Goal: Task Accomplishment & Management: Complete application form

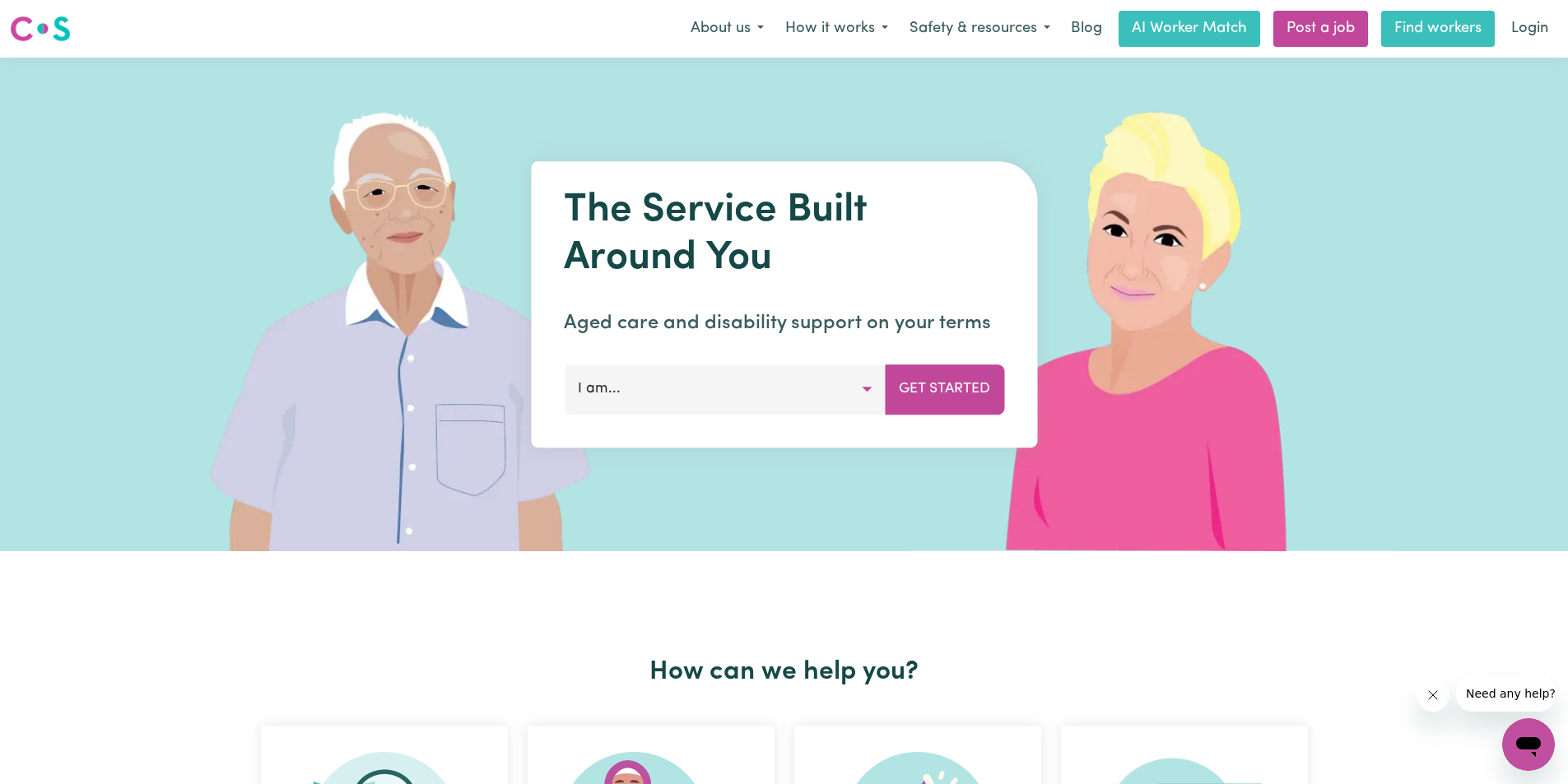
click at [1418, 21] on link "Find workers" at bounding box center [1438, 29] width 114 height 37
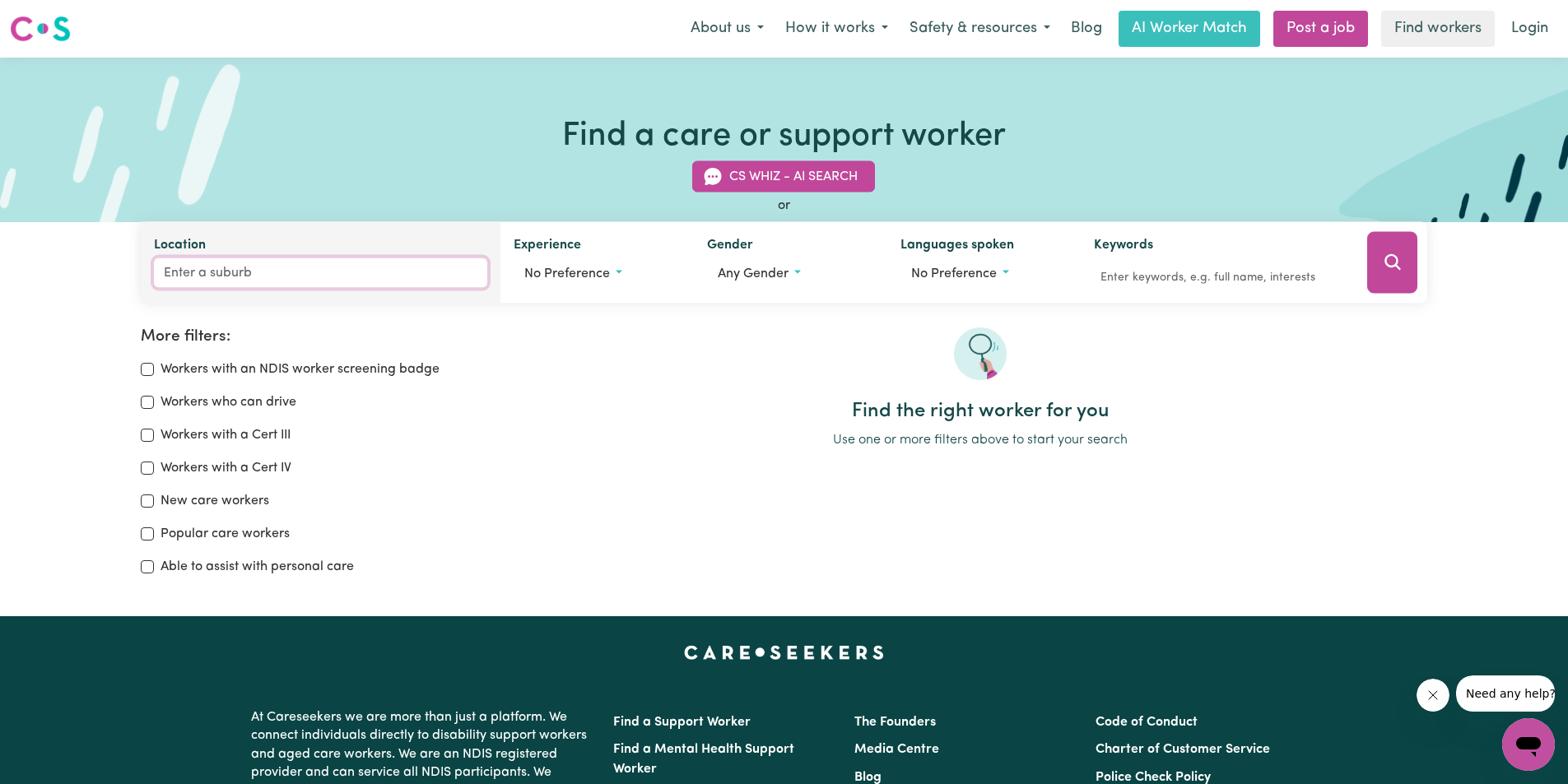
click at [246, 271] on input "Location" at bounding box center [320, 273] width 334 height 30
type input "brisban"
type input "[GEOGRAPHIC_DATA], [GEOGRAPHIC_DATA], 4000"
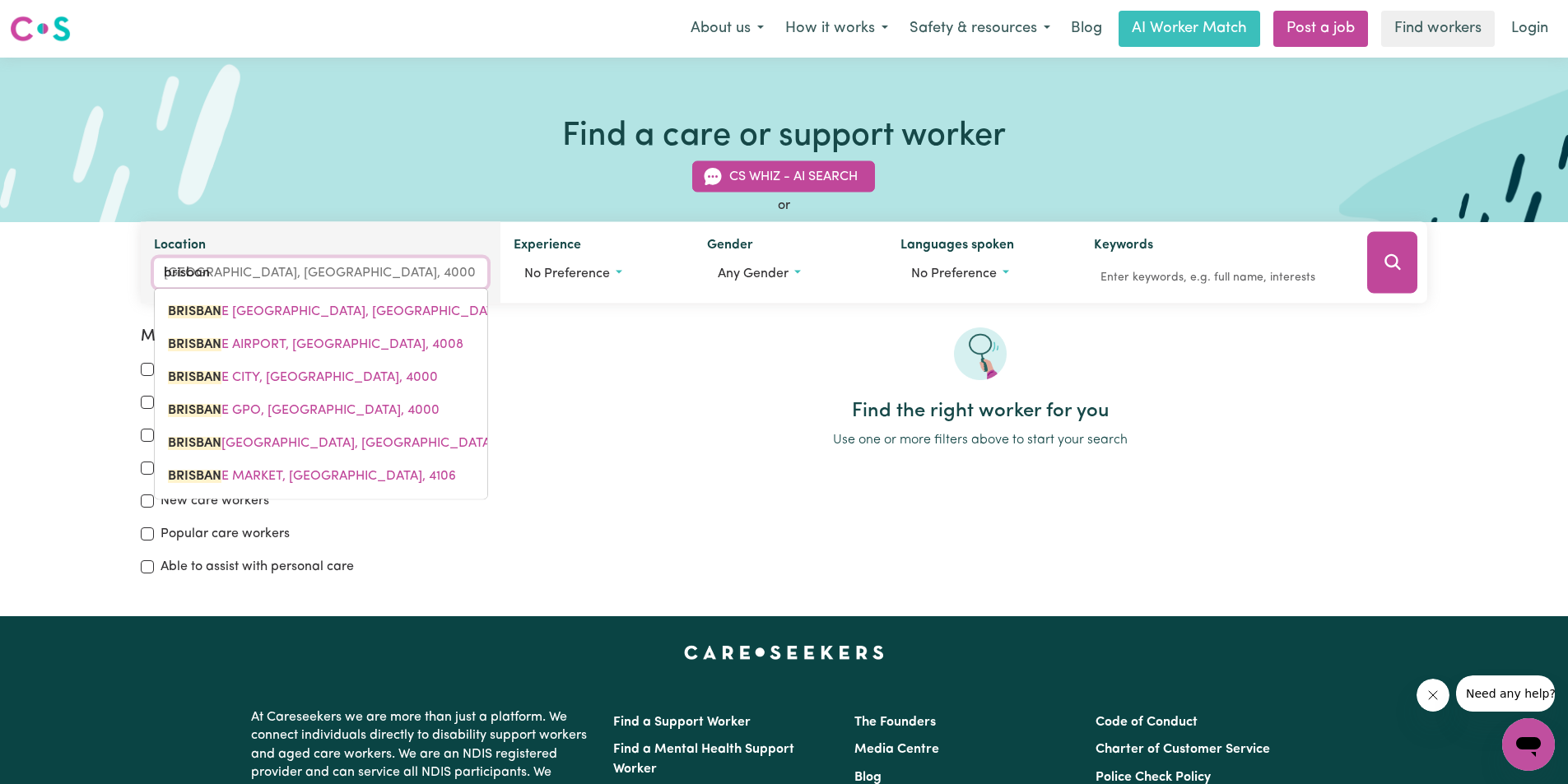
type input "[GEOGRAPHIC_DATA]"
type input "[GEOGRAPHIC_DATA], [GEOGRAPHIC_DATA], 4000"
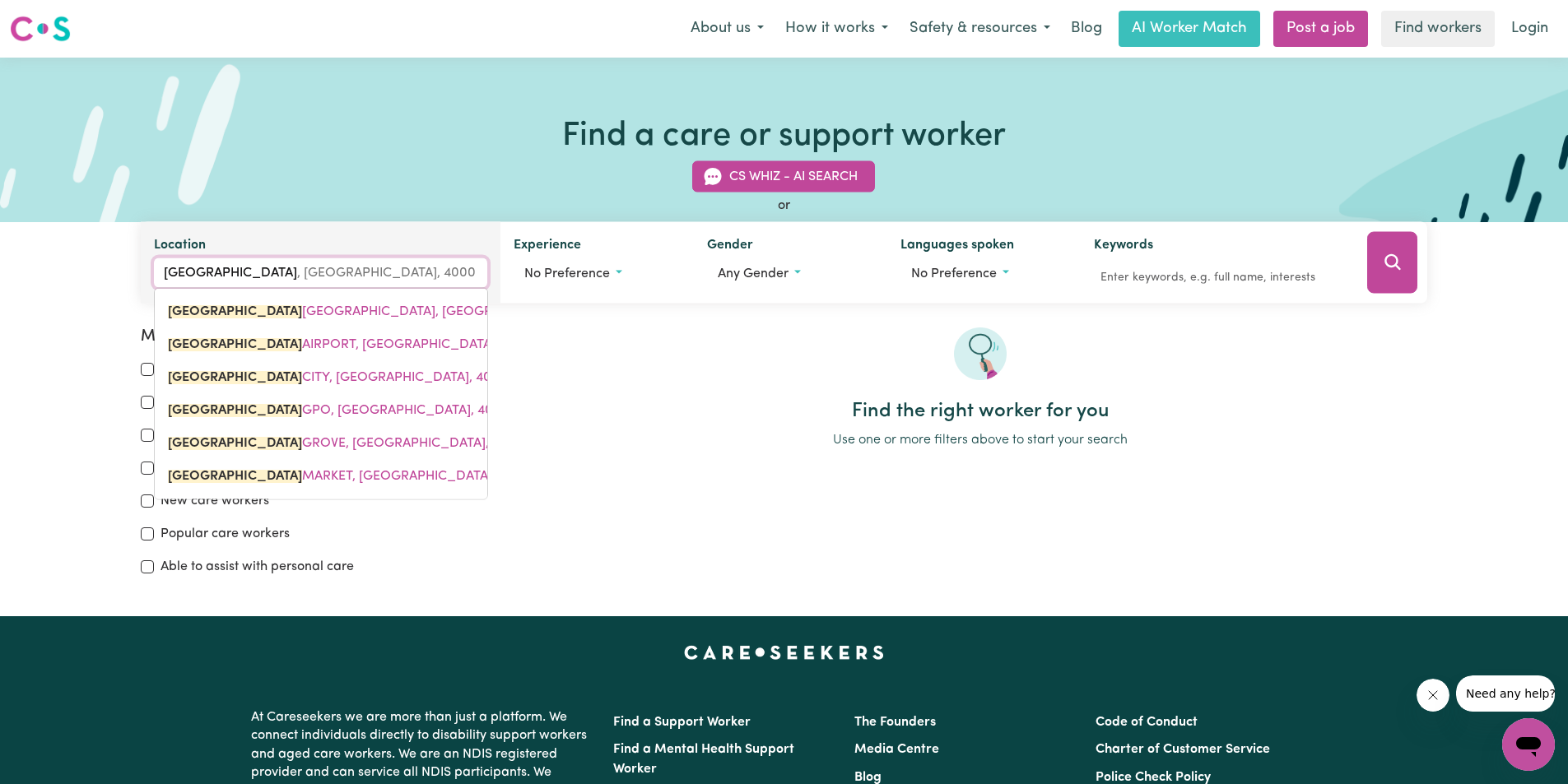
type input "[GEOGRAPHIC_DATA]"
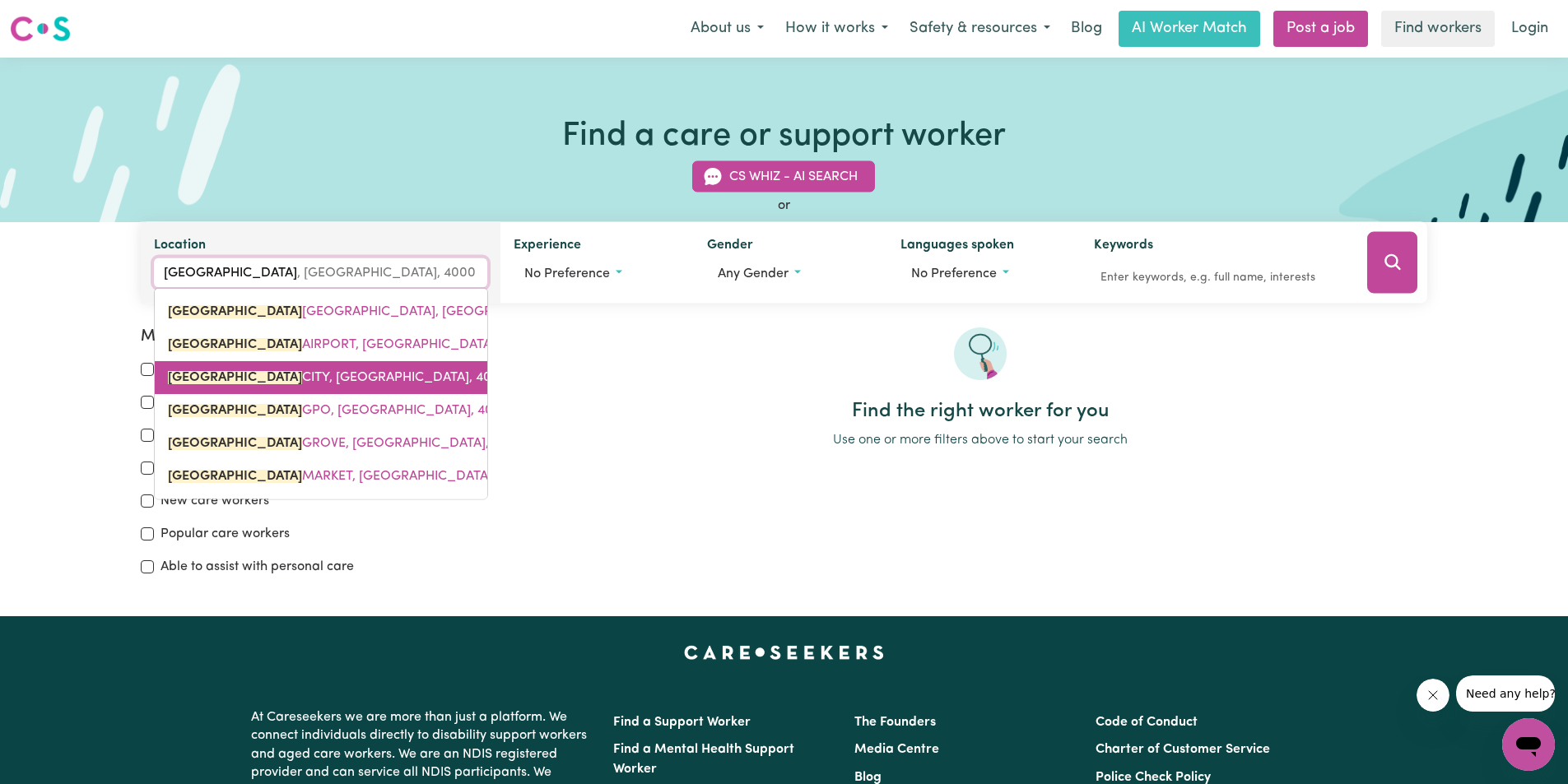
click at [230, 376] on mark "[GEOGRAPHIC_DATA]" at bounding box center [235, 377] width 134 height 13
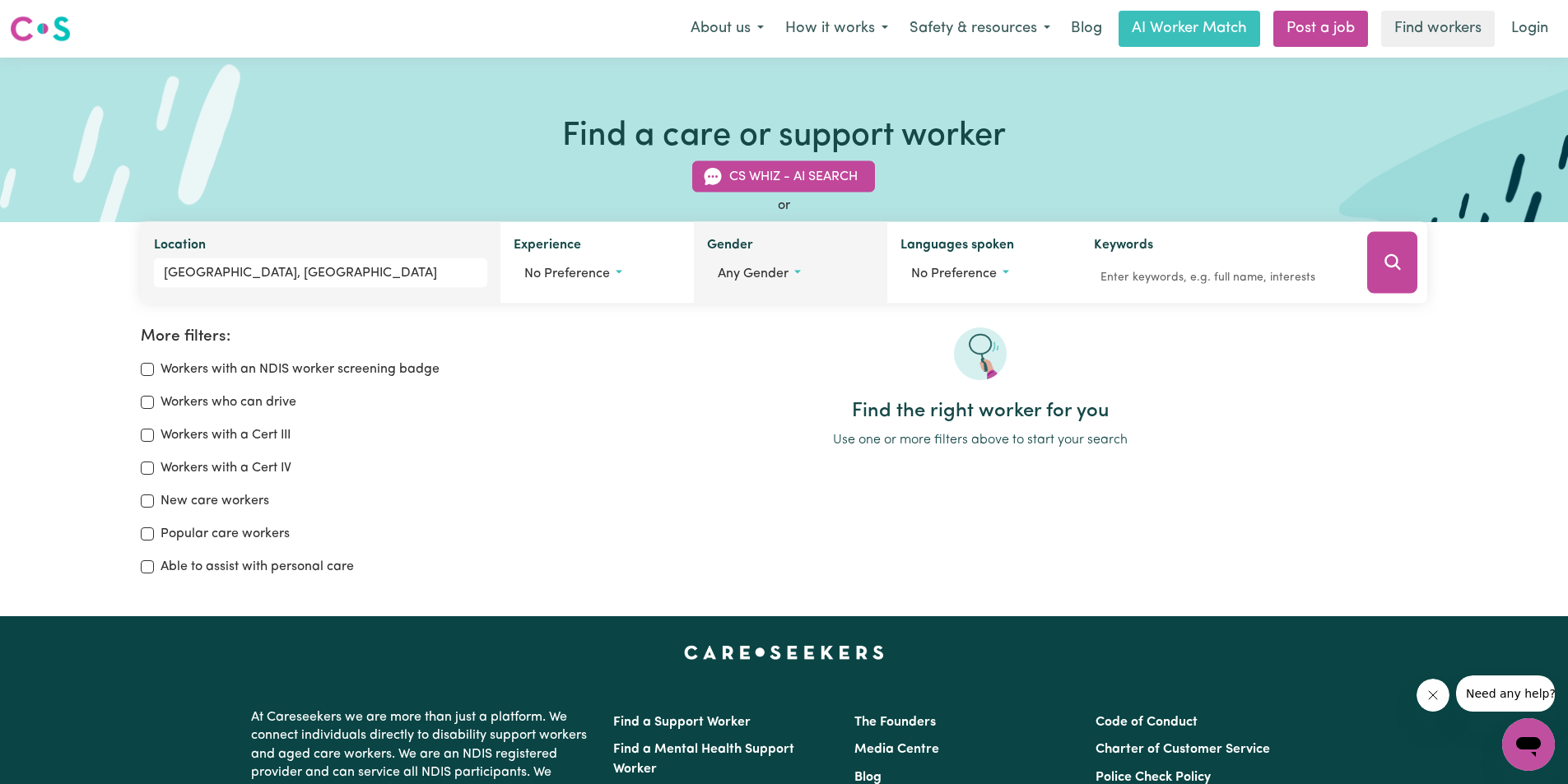
click at [743, 247] on label "Gender" at bounding box center [730, 246] width 46 height 23
click at [743, 258] on button "Any gender" at bounding box center [790, 274] width 167 height 31
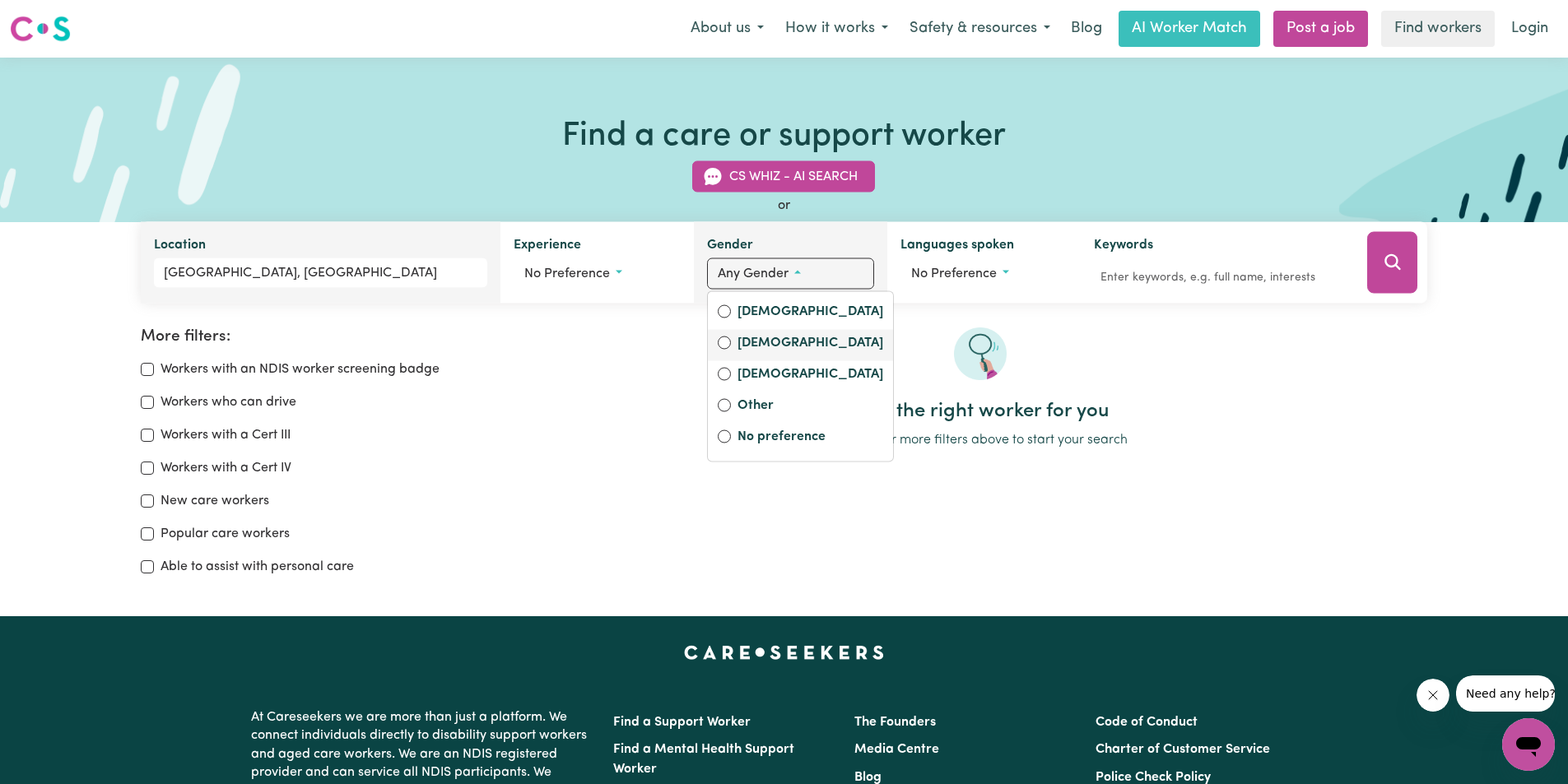
click at [752, 340] on label "[DEMOGRAPHIC_DATA]" at bounding box center [810, 344] width 145 height 23
click at [731, 340] on input "[DEMOGRAPHIC_DATA]" at bounding box center [723, 342] width 13 height 13
radio input "true"
click at [743, 374] on label "[DEMOGRAPHIC_DATA]" at bounding box center [804, 375] width 145 height 23
click at [725, 374] on input "[DEMOGRAPHIC_DATA]" at bounding box center [718, 374] width 13 height 13
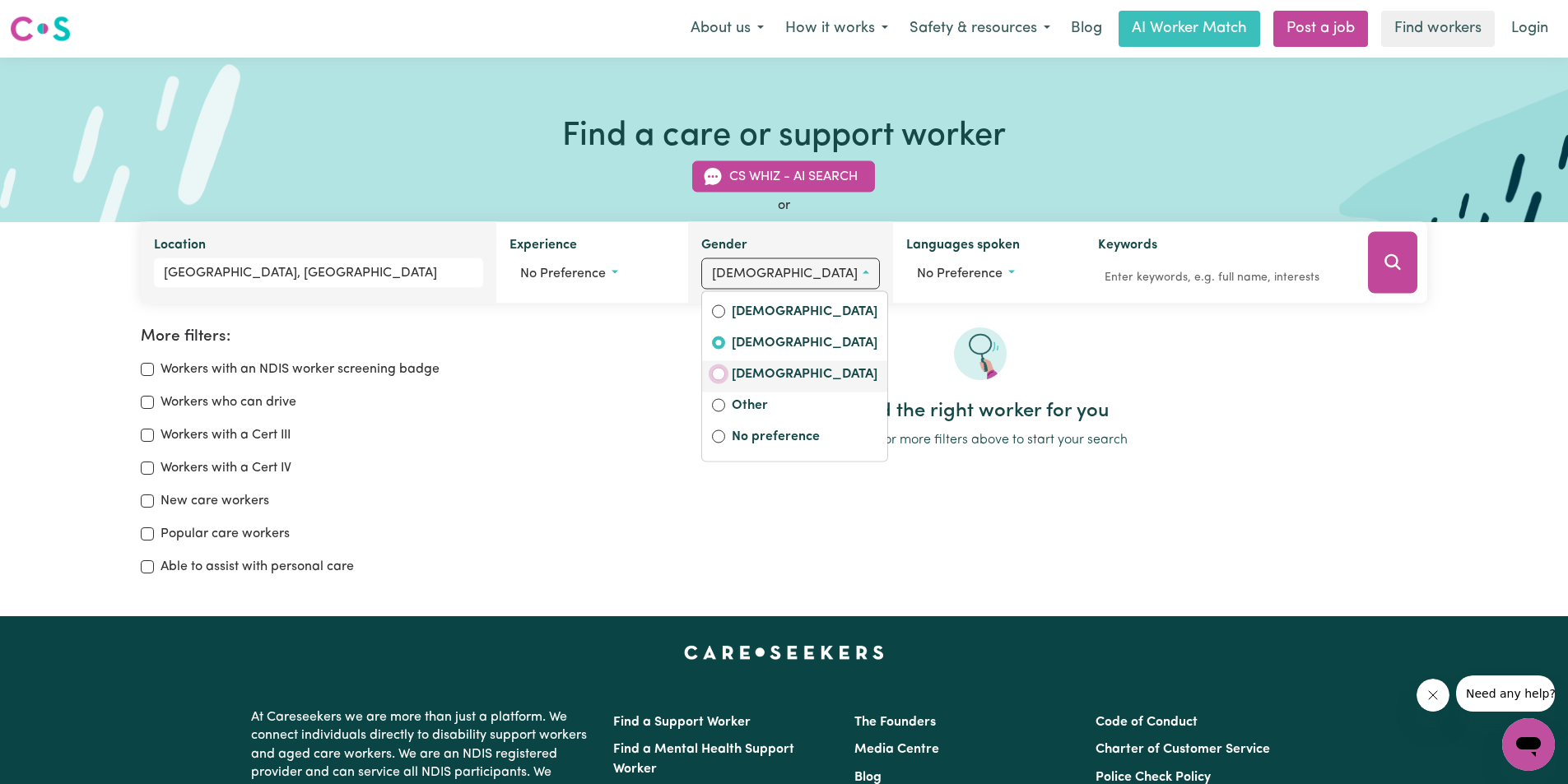
radio input "true"
click at [743, 337] on label "[DEMOGRAPHIC_DATA]" at bounding box center [804, 344] width 145 height 23
click at [725, 337] on input "[DEMOGRAPHIC_DATA]" at bounding box center [718, 342] width 13 height 13
radio input "true"
click at [594, 327] on div at bounding box center [980, 363] width 895 height 72
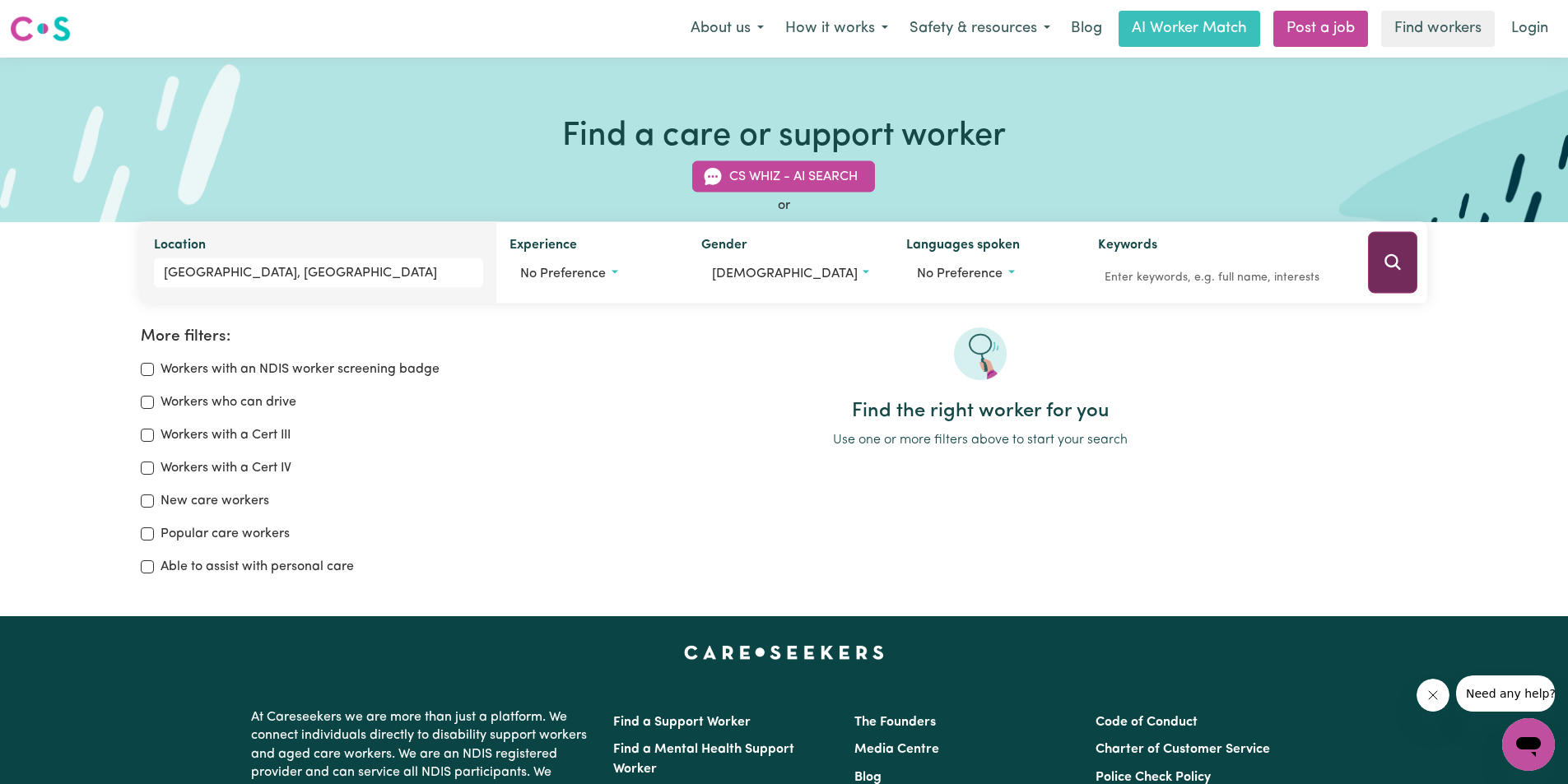
click at [1394, 268] on icon "Search" at bounding box center [1392, 262] width 15 height 15
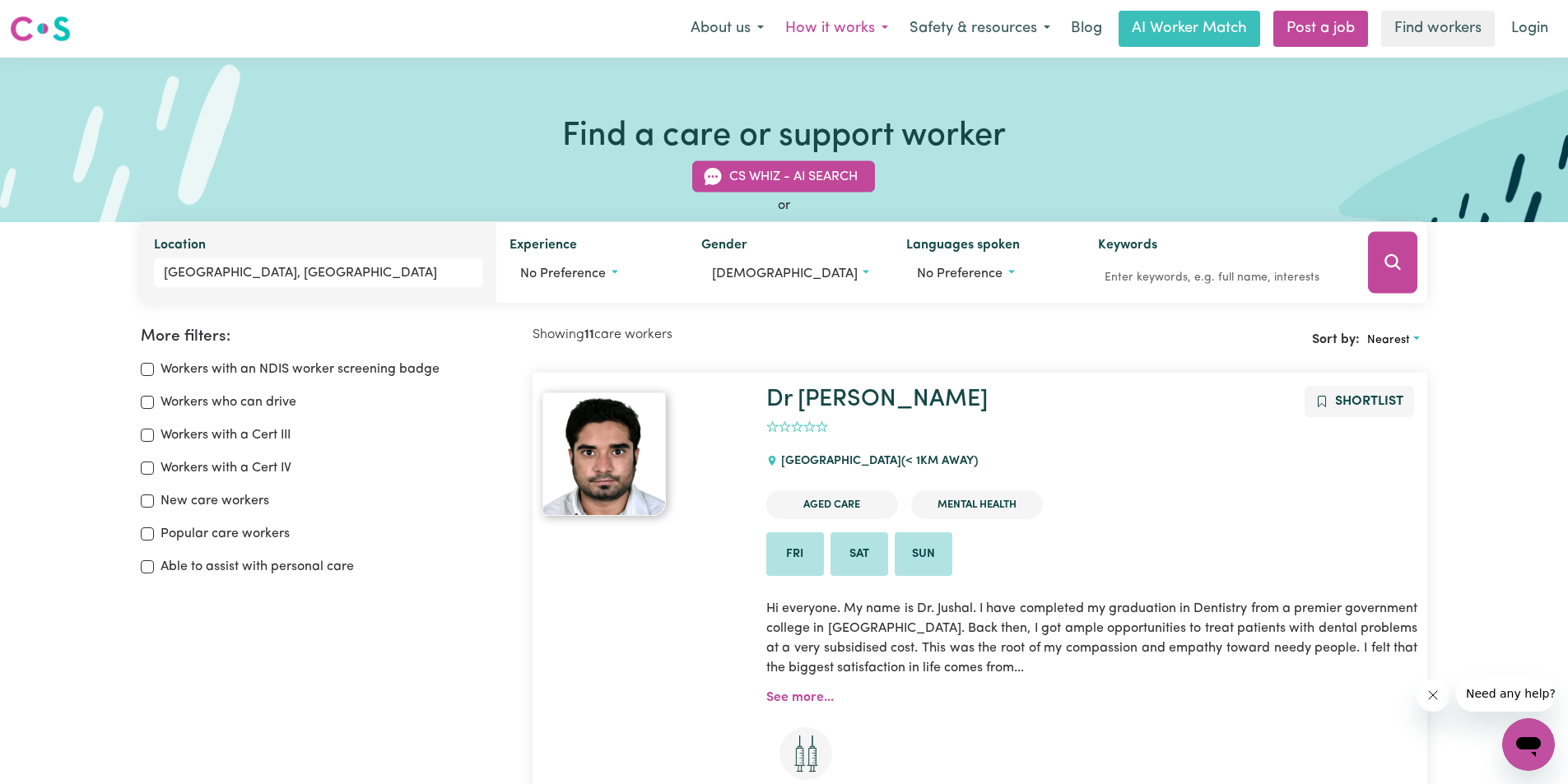
click at [808, 25] on button "How it works" at bounding box center [836, 29] width 124 height 35
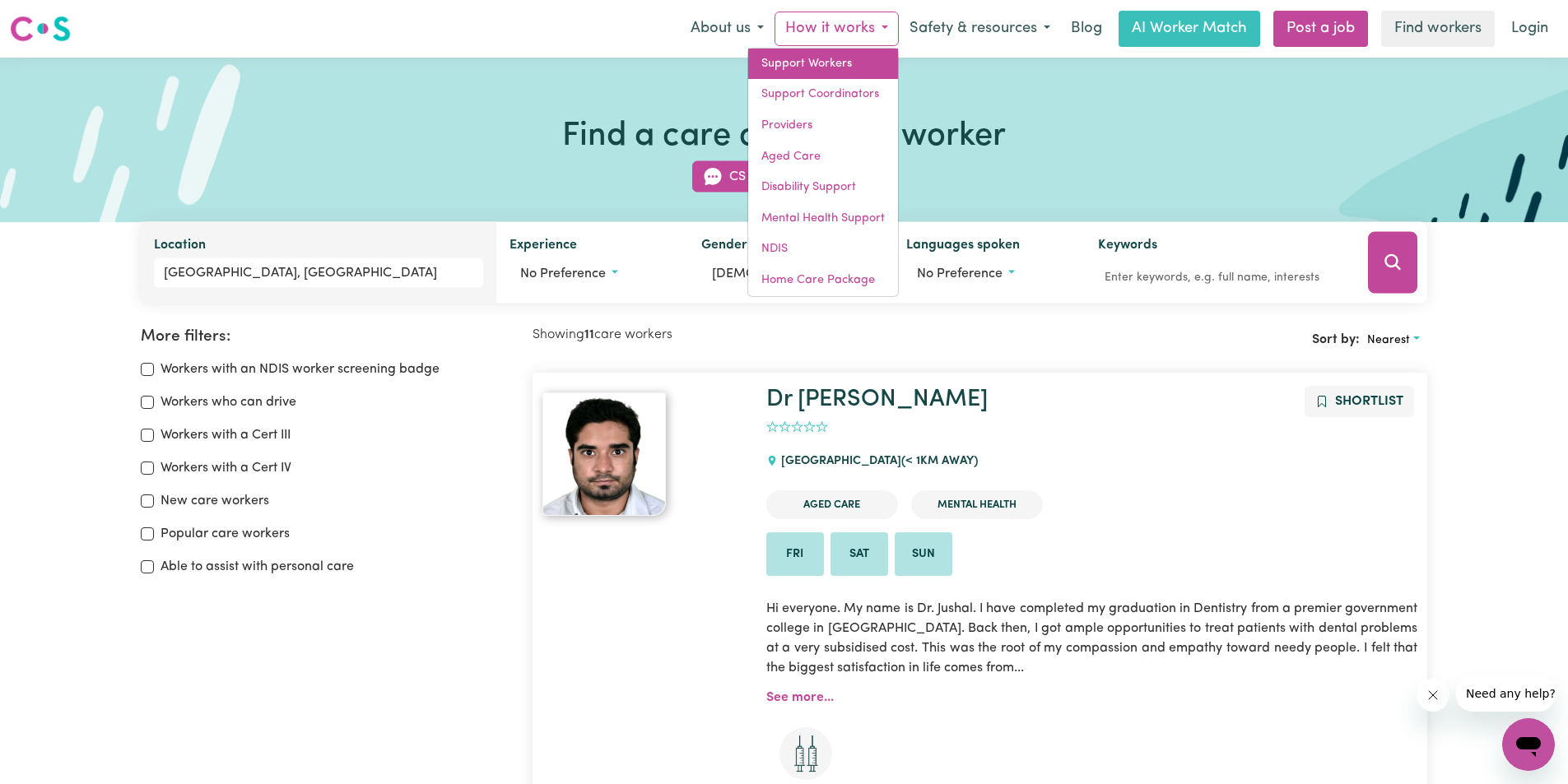
click at [809, 59] on link "Support Workers" at bounding box center [823, 64] width 150 height 31
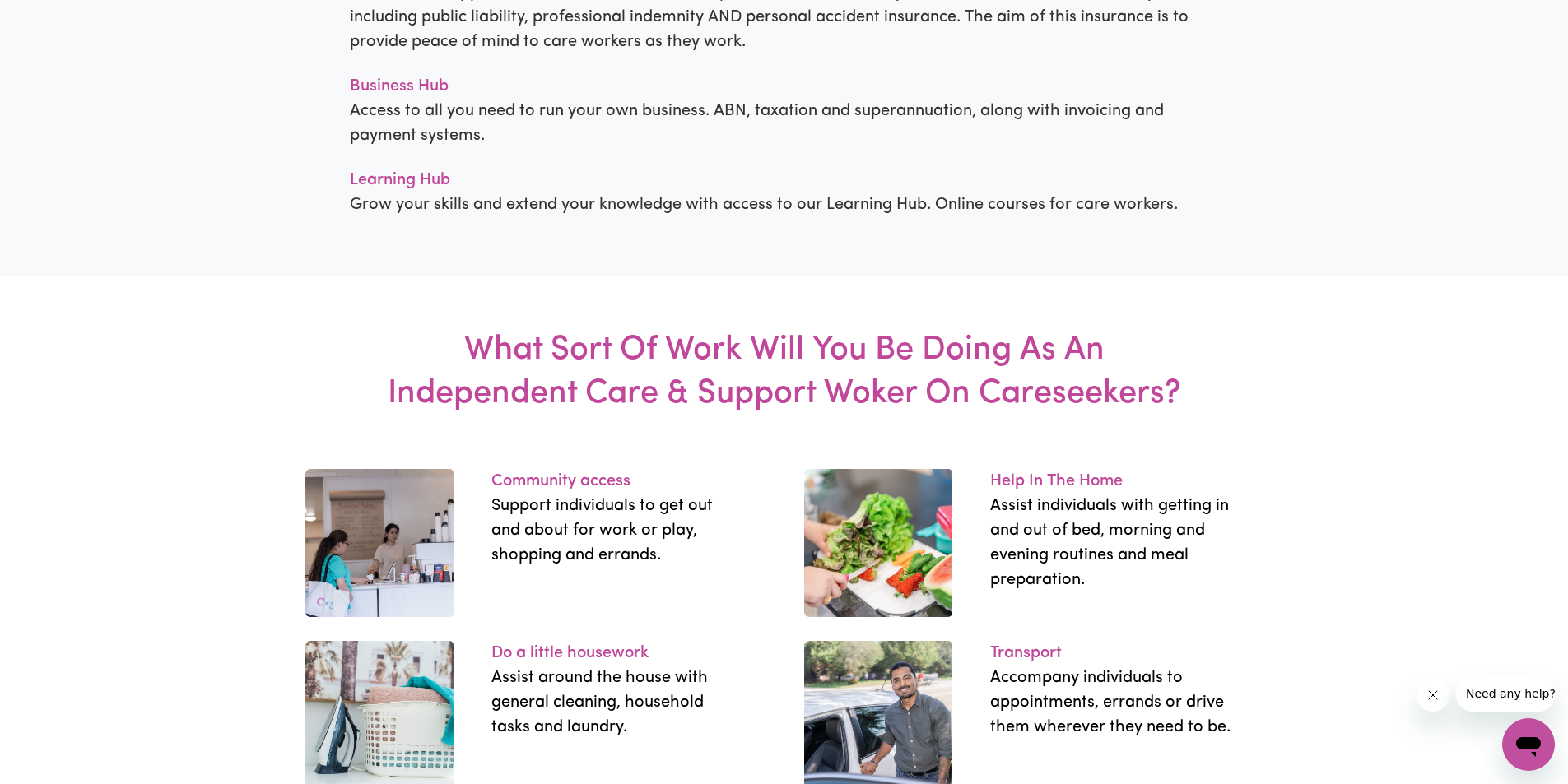
scroll to position [2139, 0]
